Goal: Information Seeking & Learning: Understand process/instructions

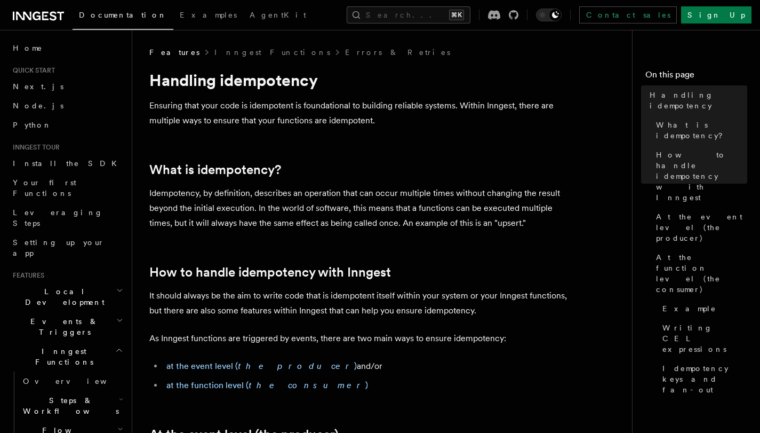
click at [484, 117] on p "Ensuring that your code is idempotent is foundational to building reliable syst…" at bounding box center [362, 113] width 427 height 30
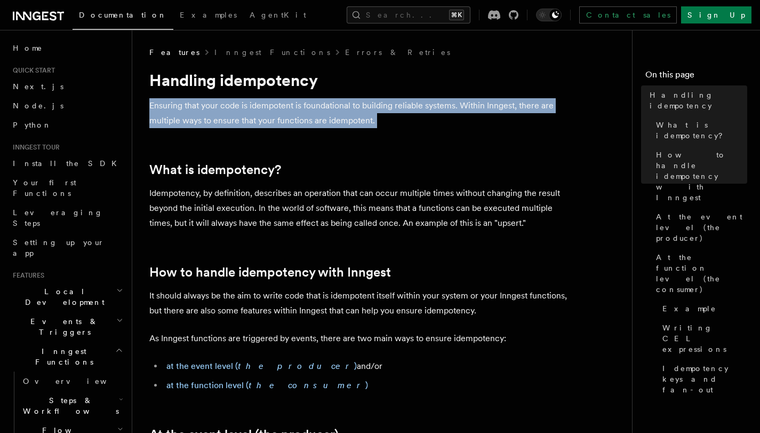
click at [484, 117] on p "Ensuring that your code is idempotent is foundational to building reliable syst…" at bounding box center [362, 113] width 427 height 30
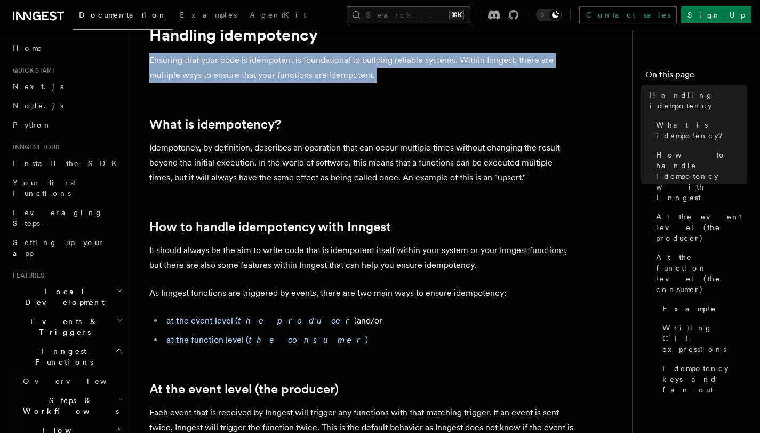
scroll to position [50, 0]
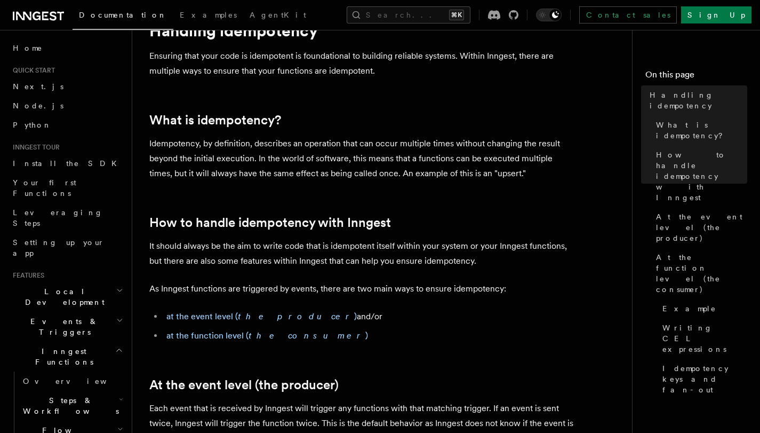
click at [469, 154] on p "Idempotency, by definition, describes an operation that can occur multiple time…" at bounding box center [362, 158] width 427 height 45
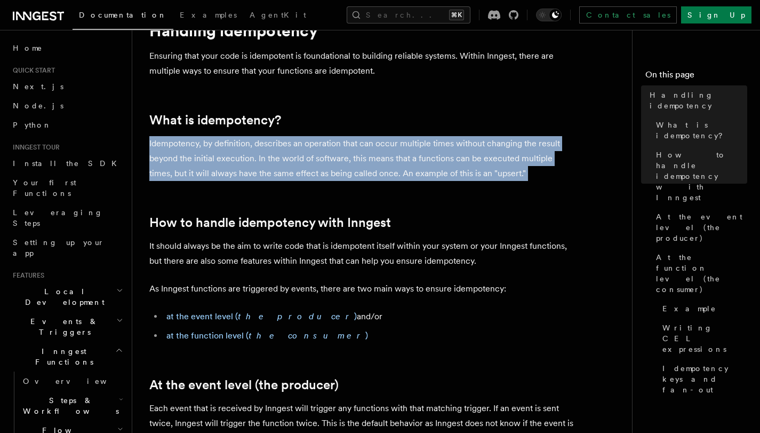
click at [469, 154] on p "Idempotency, by definition, describes an operation that can occur multiple time…" at bounding box center [362, 158] width 427 height 45
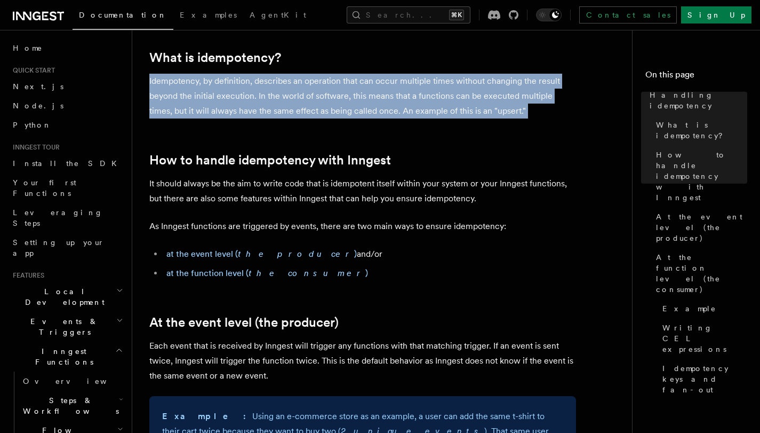
scroll to position [180, 0]
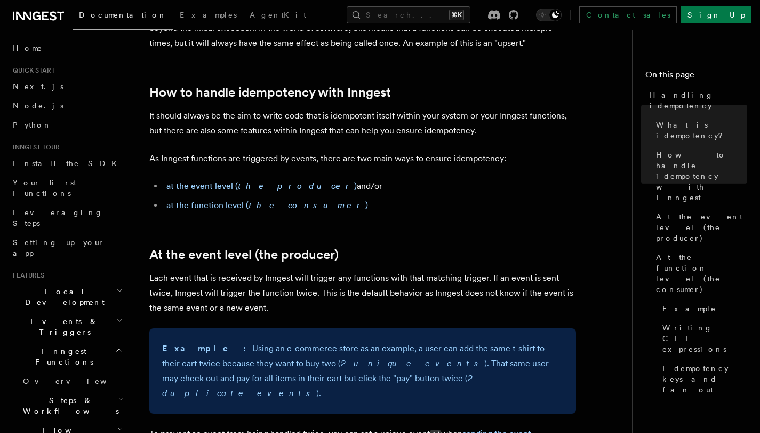
click at [477, 182] on li "at the event level ( the producer ) and/or" at bounding box center [369, 186] width 413 height 15
click at [466, 25] on div "Documentation Examples AgentKit Search... ⌘K Contact sales Sign Up" at bounding box center [380, 15] width 760 height 30
click at [468, 20] on button "Search... ⌘K" at bounding box center [409, 14] width 124 height 17
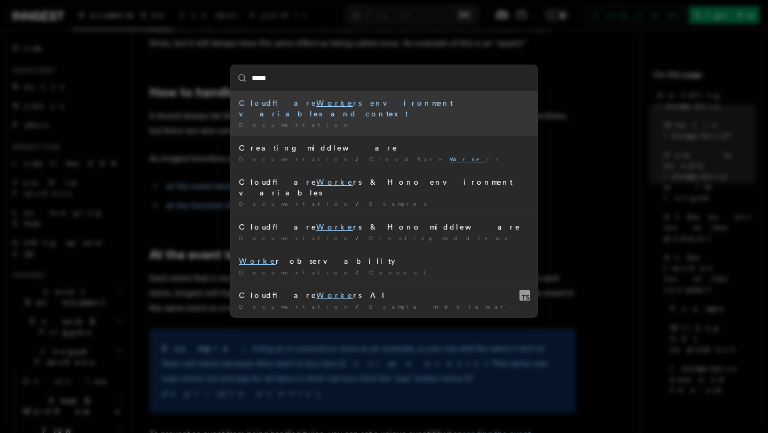
type input "******"
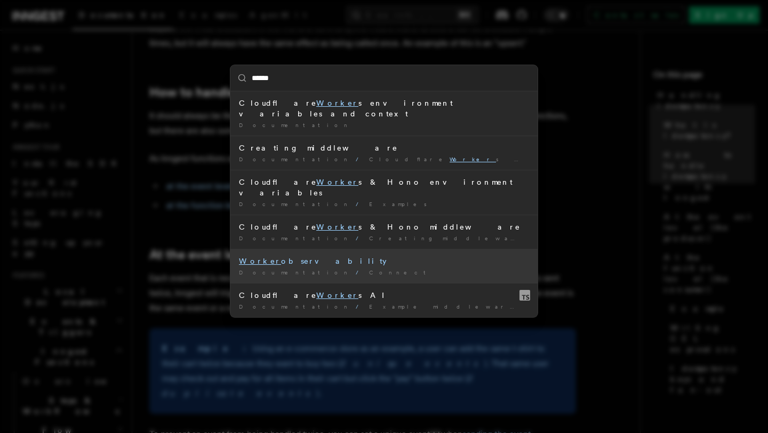
click at [394, 256] on div "Worker observability" at bounding box center [384, 261] width 290 height 11
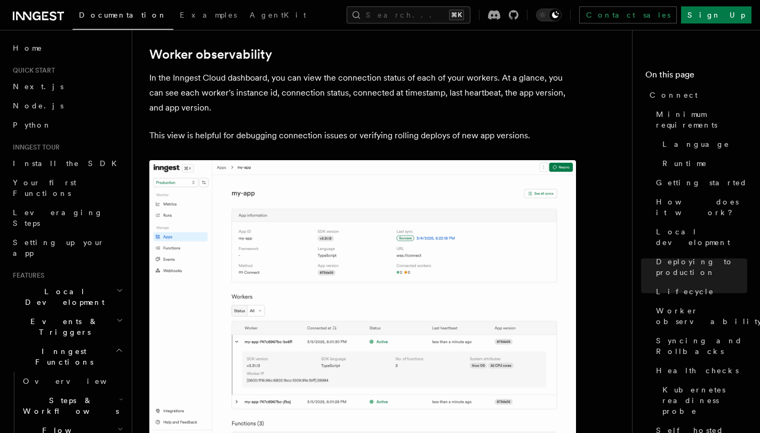
scroll to position [3552, 0]
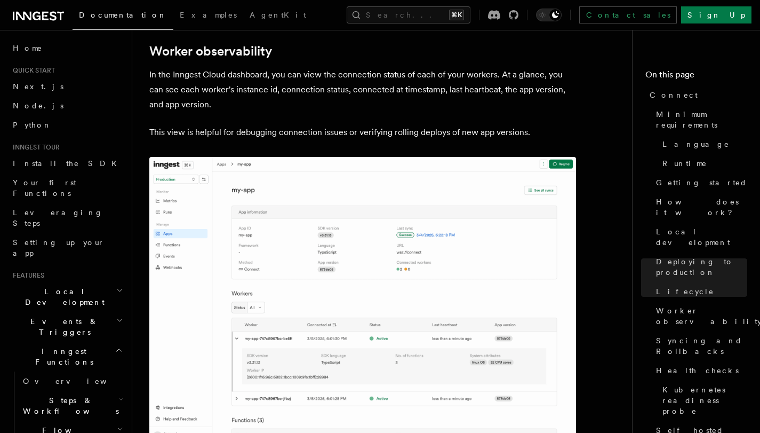
click at [698, 43] on nav "On this page Connect Minimum requirements Language Runtime Getting started How …" at bounding box center [696, 231] width 128 height 403
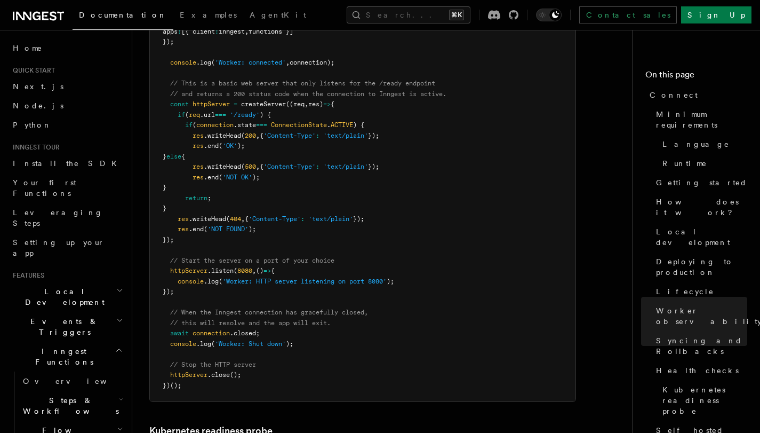
scroll to position [4890, 0]
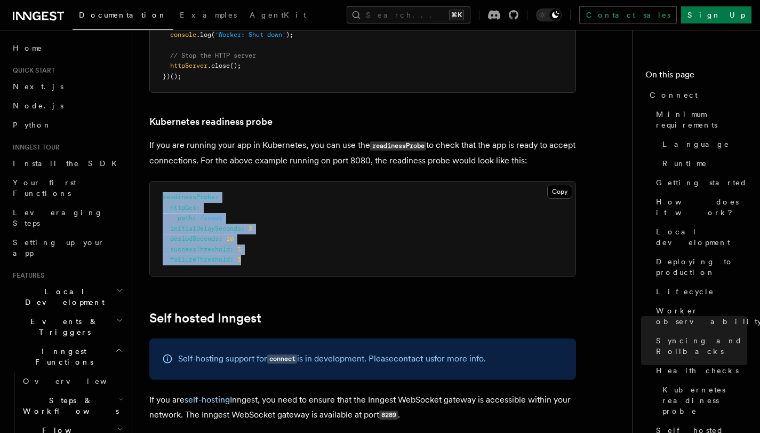
drag, startPoint x: 349, startPoint y: 117, endPoint x: 352, endPoint y: 194, distance: 76.9
click at [352, 194] on pre "readinessProbe : httpGet : path : /ready initialDelaySeconds : 3 periodSeconds …" at bounding box center [363, 228] width 426 height 94
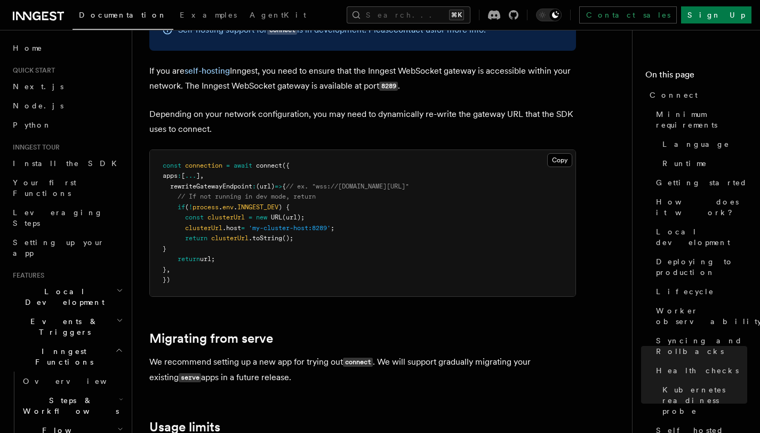
scroll to position [5295, 0]
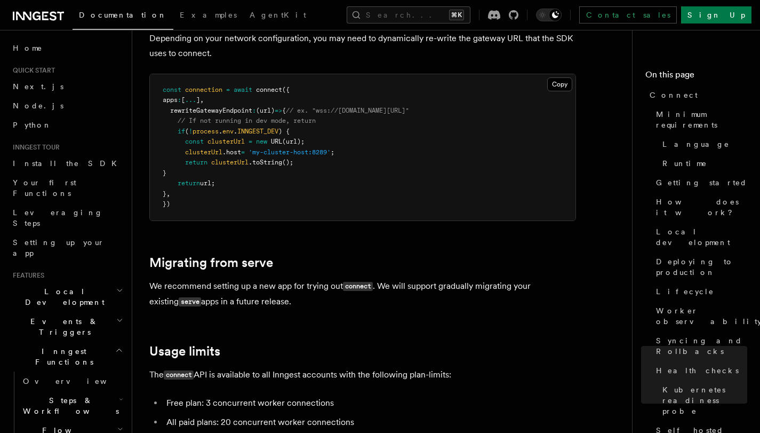
click at [353, 282] on code "connect" at bounding box center [358, 286] width 30 height 9
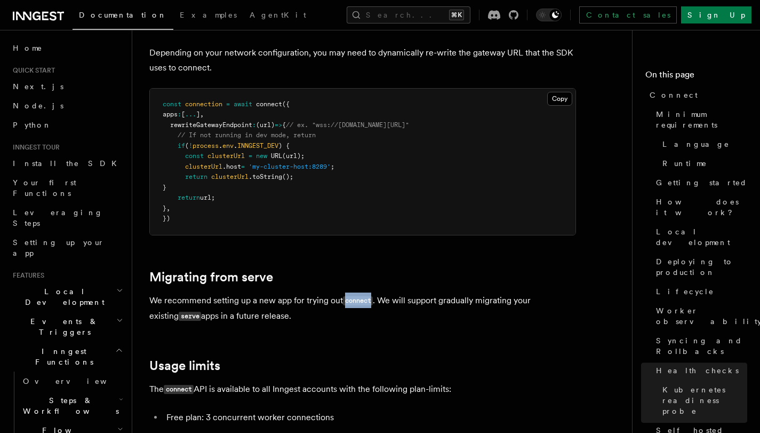
scroll to position [5221, 0]
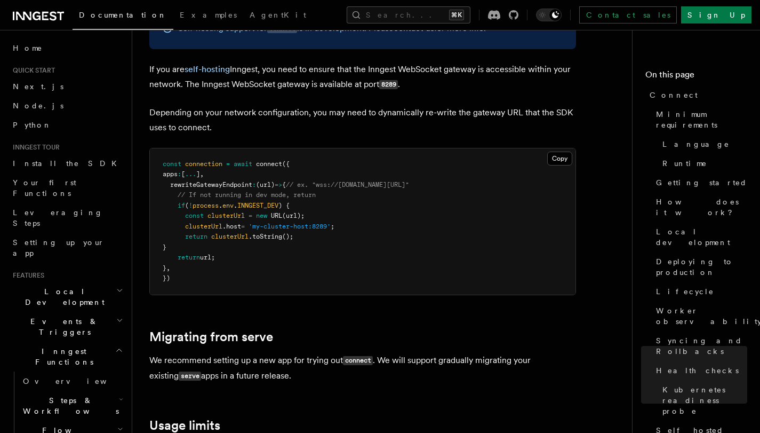
click at [350, 356] on code "connect" at bounding box center [358, 360] width 30 height 9
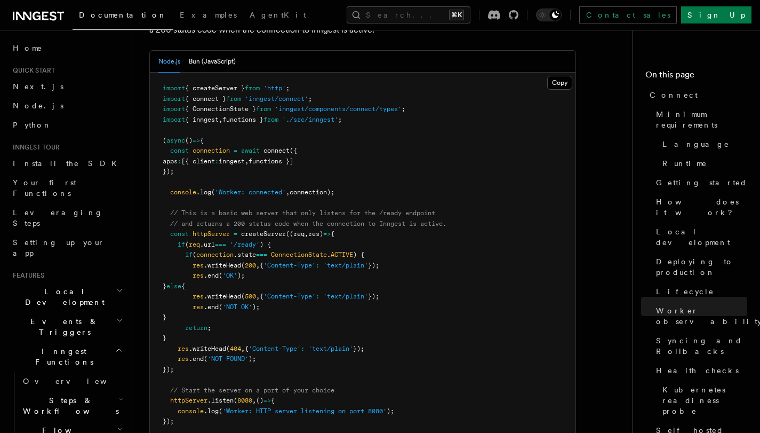
scroll to position [4383, 0]
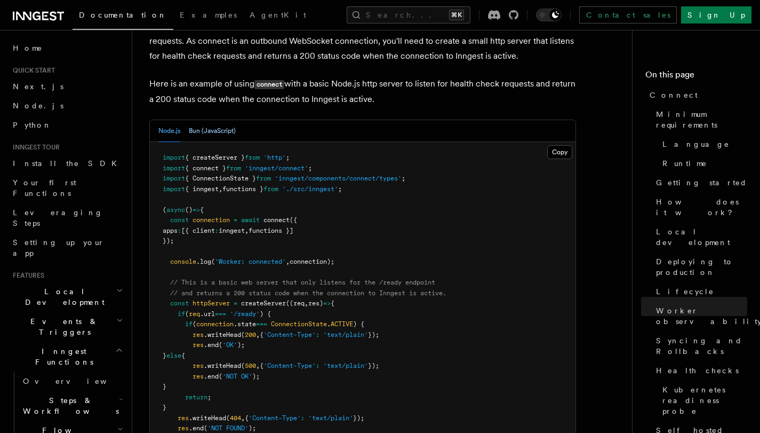
click at [218, 120] on button "Bun (JavaScript)" at bounding box center [212, 131] width 47 height 22
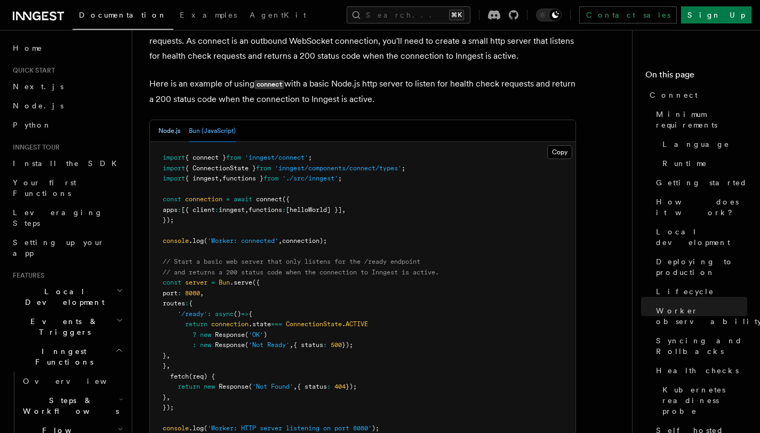
click at [163, 120] on button "Node.js" at bounding box center [169, 131] width 22 height 22
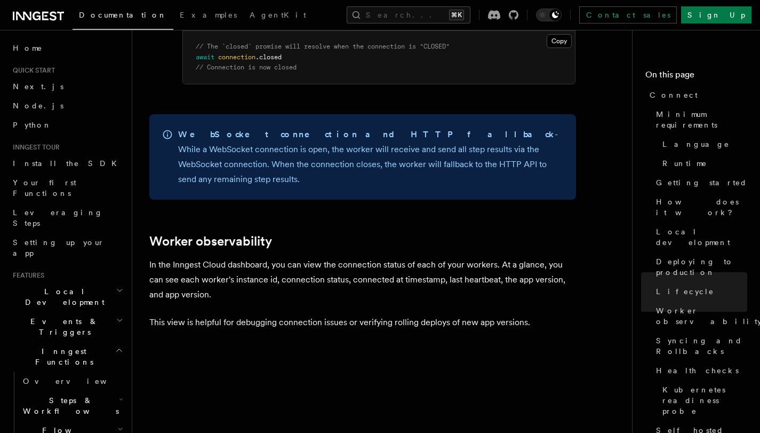
scroll to position [3326, 0]
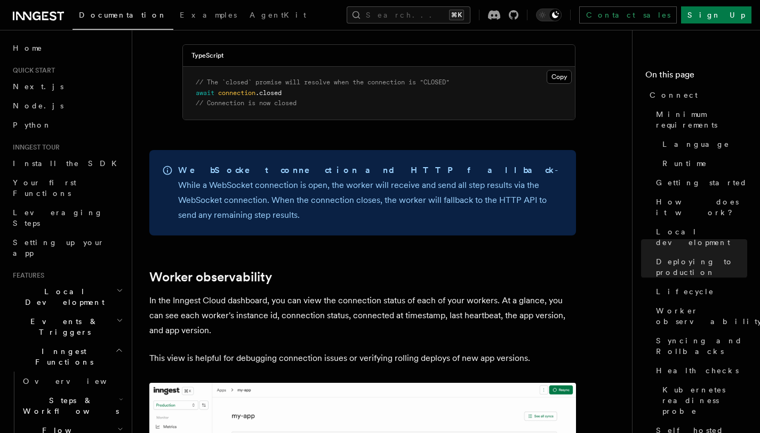
click at [426, 269] on h2 "Worker observability" at bounding box center [362, 276] width 427 height 15
click at [73, 238] on span "Setting up your app" at bounding box center [59, 247] width 92 height 19
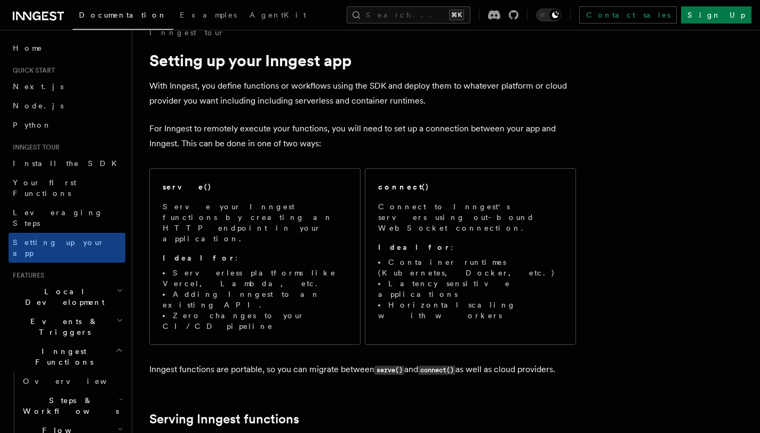
scroll to position [20, 0]
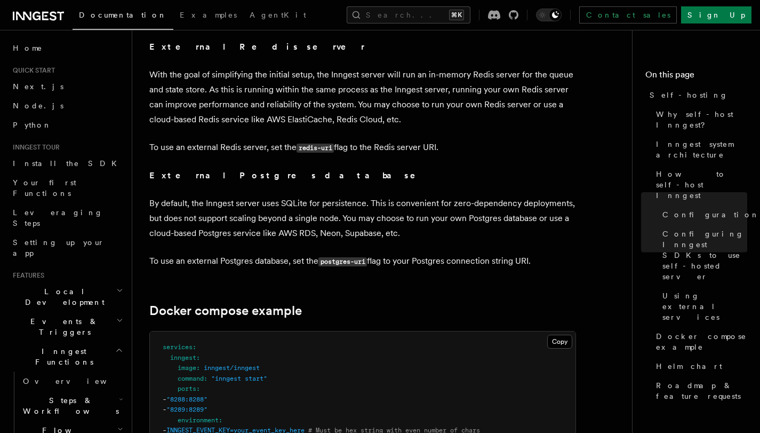
scroll to position [2658, 0]
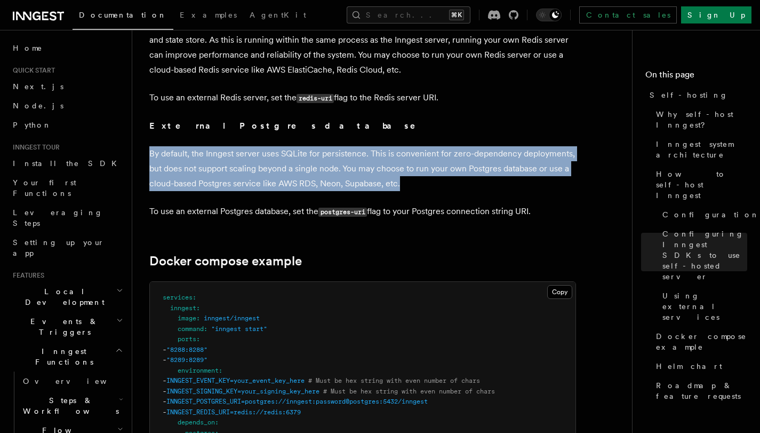
drag, startPoint x: 457, startPoint y: 120, endPoint x: 460, endPoint y: 166, distance: 46.6
click at [460, 166] on p "By default, the Inngest server uses SQLite for persistence. This is convenient …" at bounding box center [362, 168] width 427 height 45
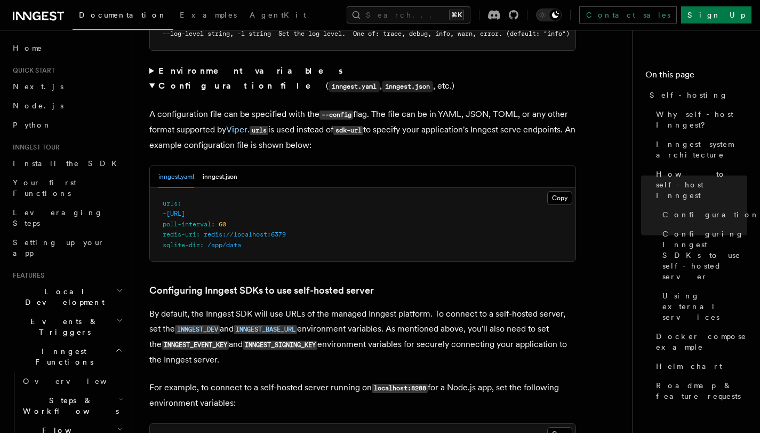
scroll to position [2590, 0]
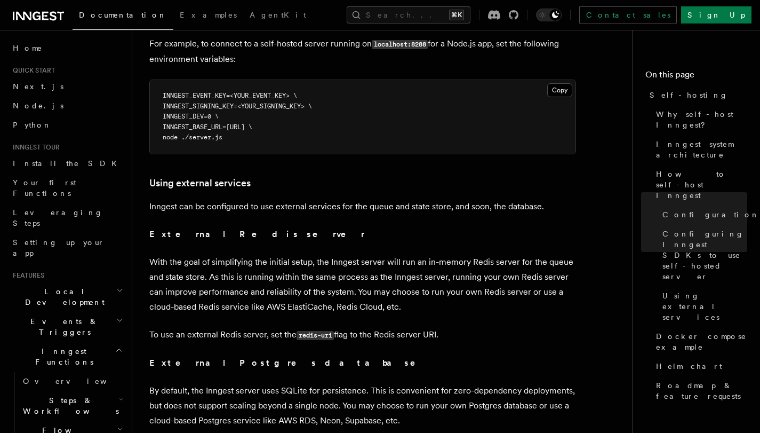
click at [367, 254] on p "With the goal of simplifying the initial setup, the Inngest server will run an …" at bounding box center [362, 284] width 427 height 60
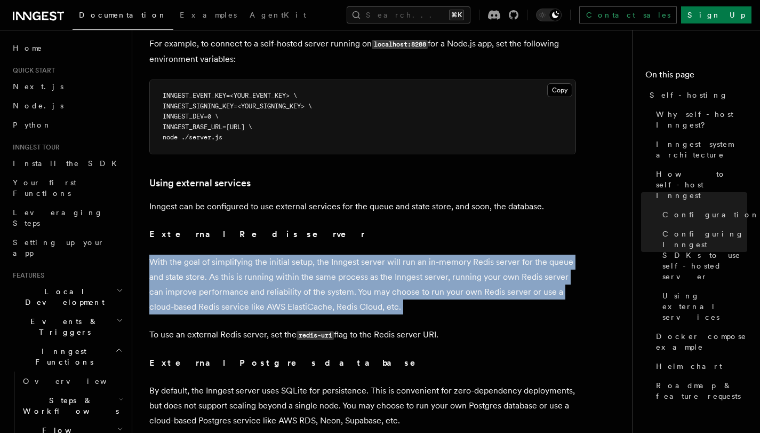
click at [367, 254] on p "With the goal of simplifying the initial setup, the Inngest server will run an …" at bounding box center [362, 284] width 427 height 60
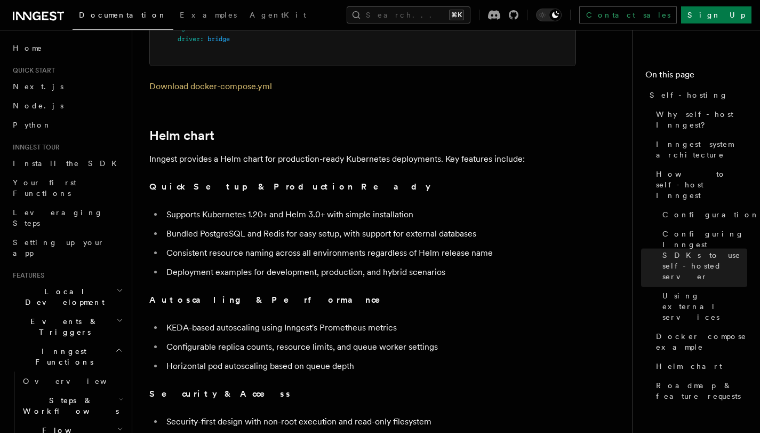
scroll to position [1291, 0]
